Goal: Find specific page/section: Find specific page/section

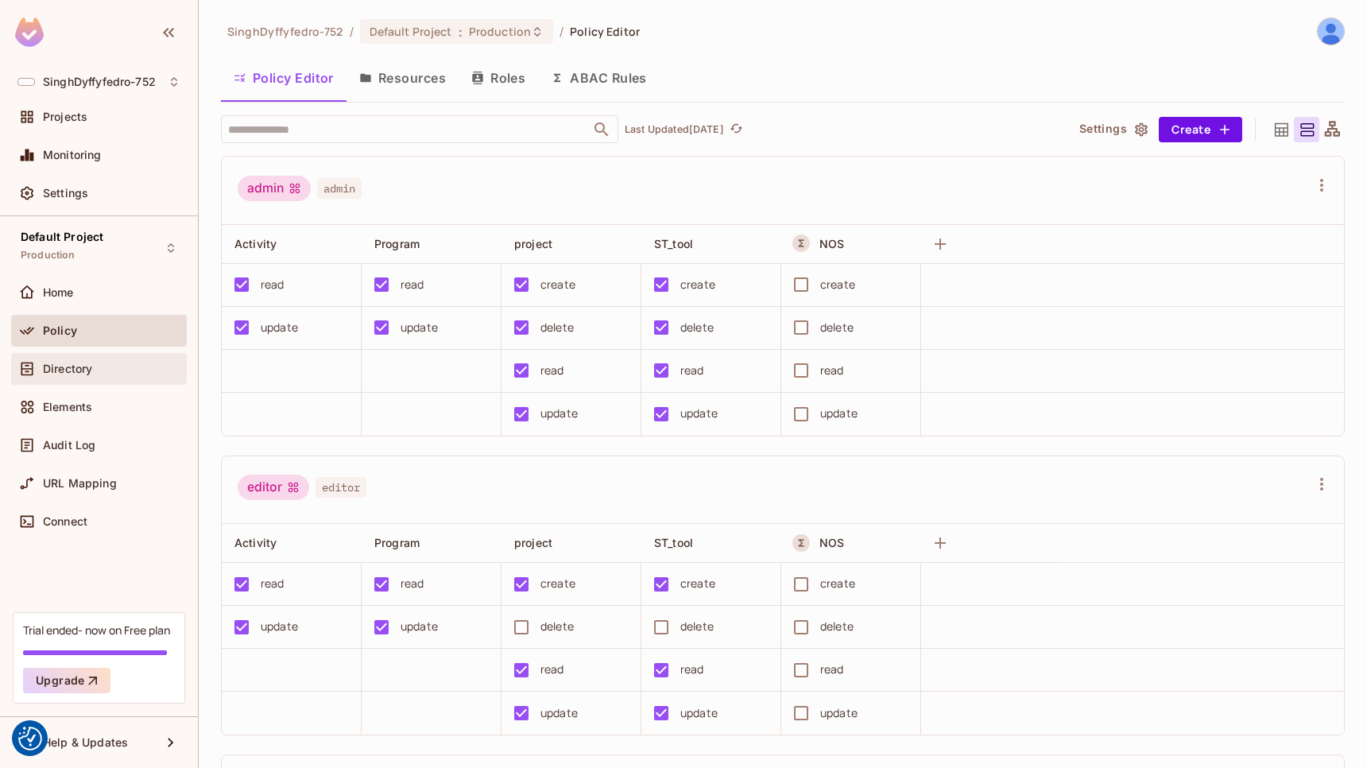
click at [64, 371] on span "Directory" at bounding box center [67, 368] width 49 height 13
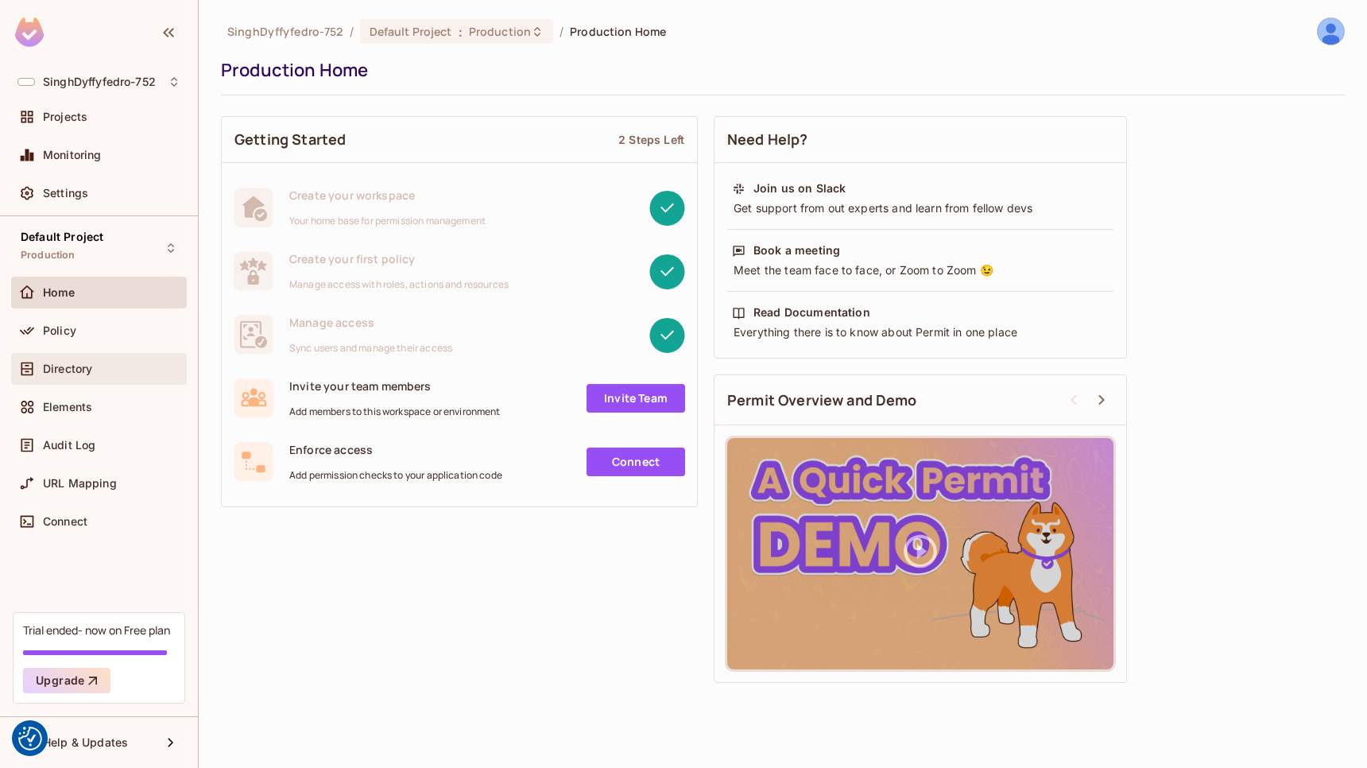
click at [79, 370] on span "Directory" at bounding box center [67, 368] width 49 height 13
